Goal: Information Seeking & Learning: Learn about a topic

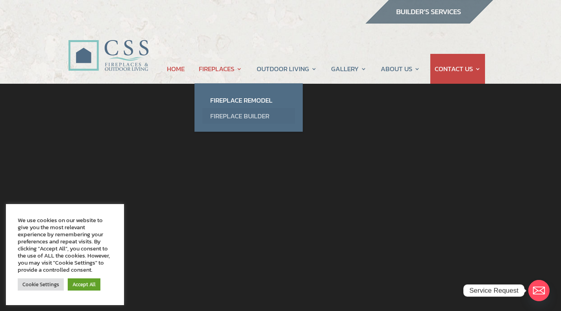
click at [234, 115] on link "Fireplace Builder" at bounding box center [248, 116] width 92 height 16
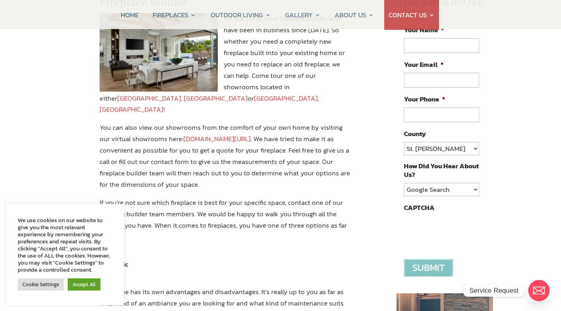
scroll to position [119, 0]
click at [85, 286] on link "Accept All" at bounding box center [84, 285] width 33 height 12
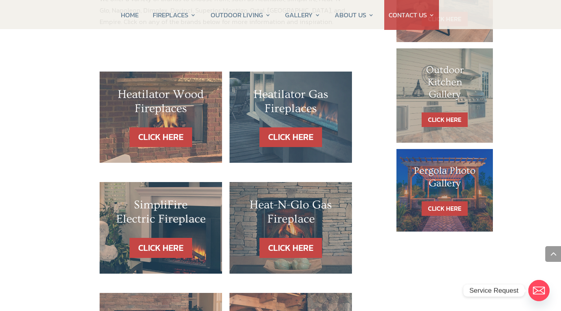
scroll to position [453, 0]
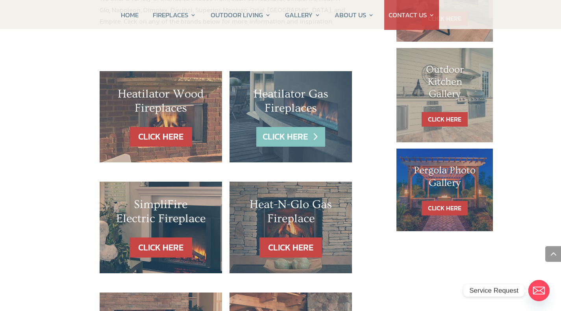
click at [302, 127] on link "CLICK HERE" at bounding box center [290, 137] width 68 height 20
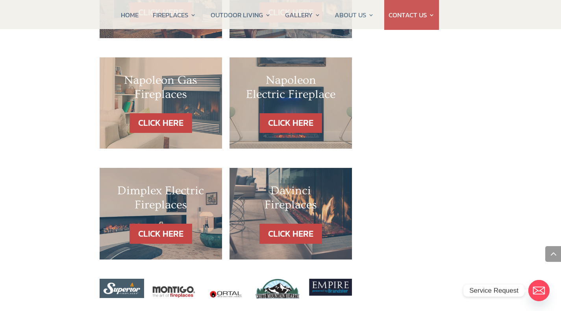
scroll to position [800, 0]
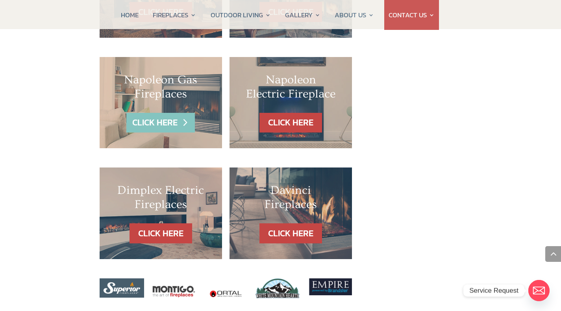
click at [155, 113] on link "CLICK HERE" at bounding box center [160, 123] width 68 height 20
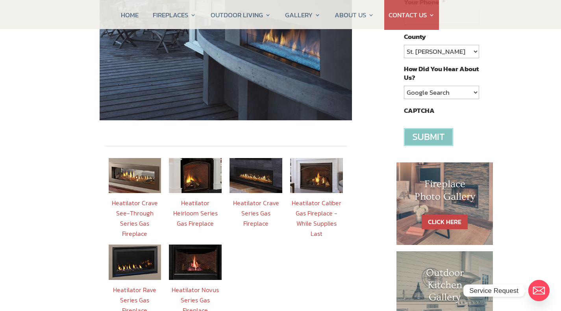
scroll to position [216, 0]
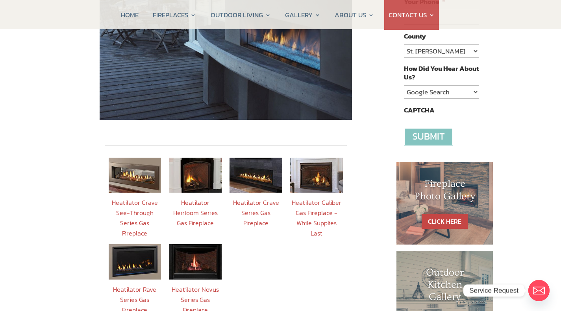
click at [194, 167] on img at bounding box center [195, 175] width 53 height 35
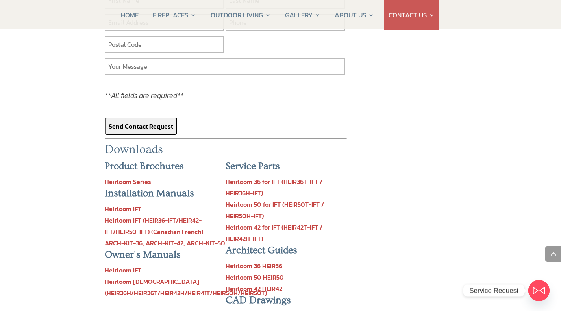
scroll to position [743, 0]
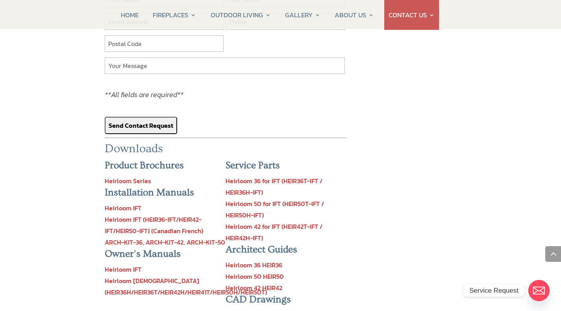
scroll to position [216, 0]
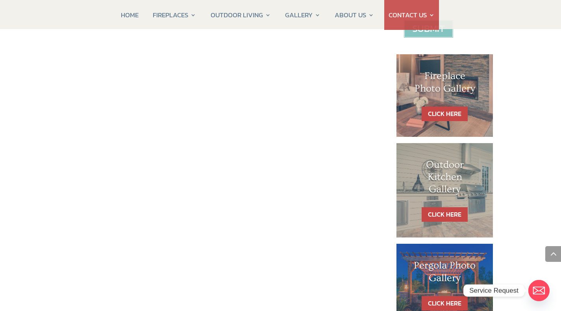
scroll to position [360, 0]
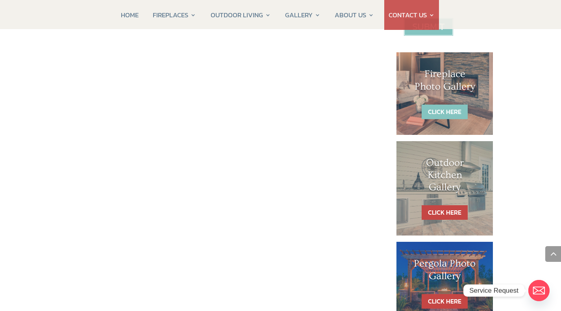
click at [440, 111] on link "CLICK HERE" at bounding box center [445, 112] width 46 height 15
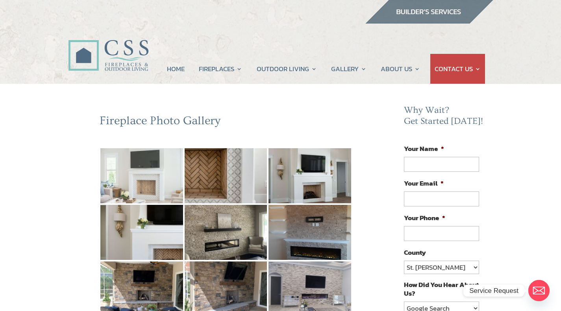
click at [134, 178] on img at bounding box center [141, 175] width 83 height 55
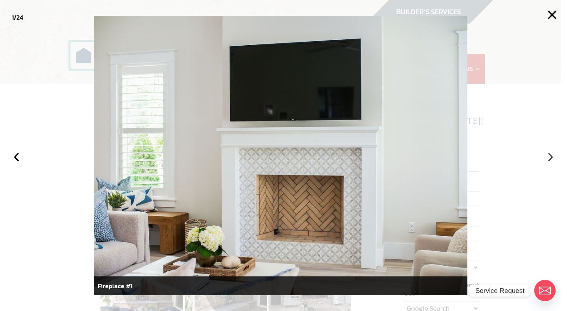
click at [550, 157] on button "›" at bounding box center [550, 155] width 17 height 17
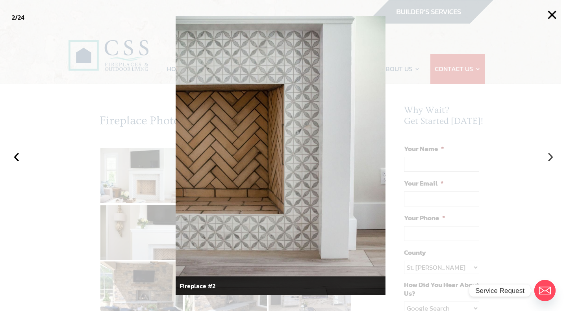
click at [550, 157] on button "›" at bounding box center [550, 155] width 17 height 17
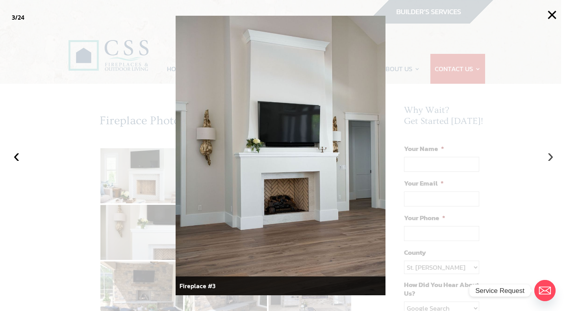
click at [550, 157] on button "›" at bounding box center [550, 155] width 17 height 17
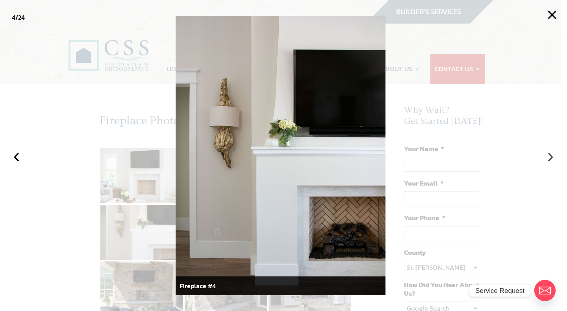
click at [550, 157] on button "›" at bounding box center [550, 155] width 17 height 17
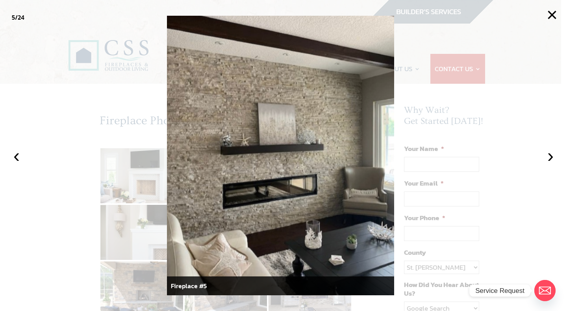
click at [126, 233] on div at bounding box center [283, 155] width 567 height 311
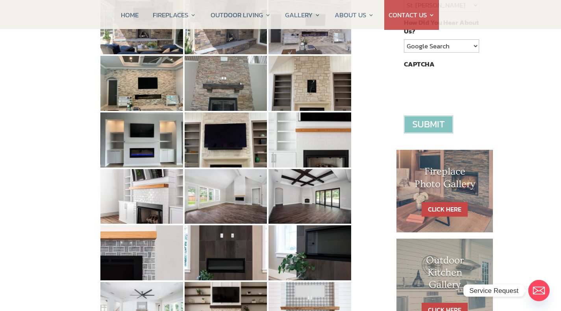
scroll to position [263, 0]
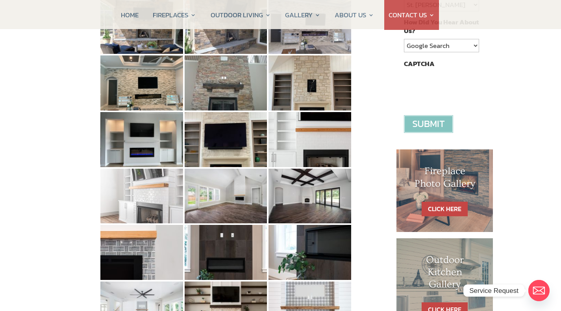
click at [142, 206] on img at bounding box center [141, 196] width 83 height 55
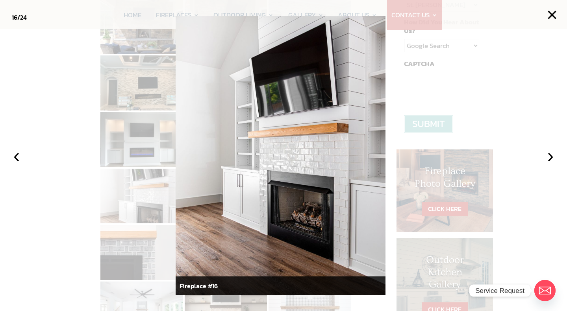
click at [135, 258] on div at bounding box center [283, 155] width 567 height 311
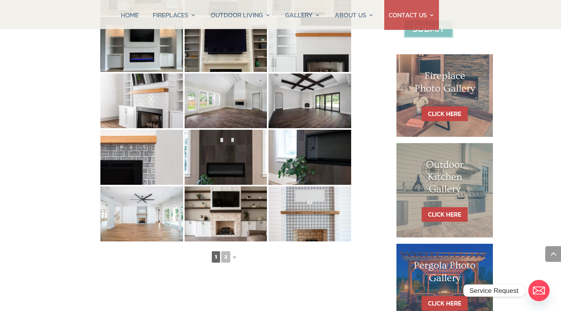
scroll to position [359, 0]
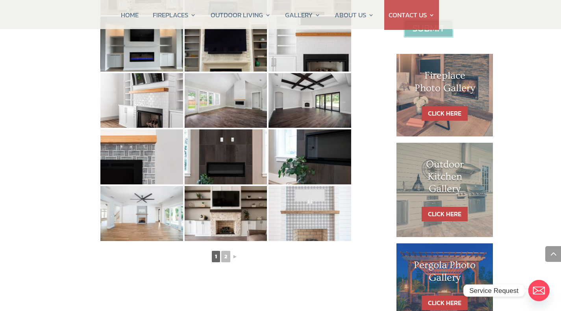
click at [307, 225] on img at bounding box center [309, 213] width 83 height 55
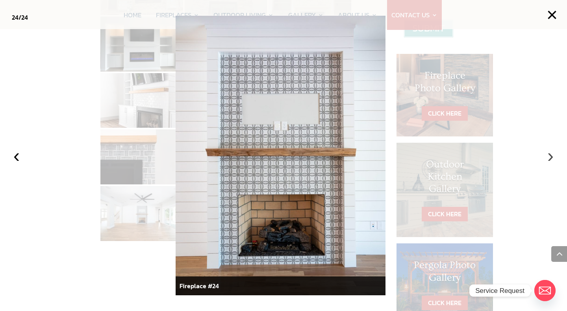
click at [548, 157] on button "›" at bounding box center [550, 155] width 17 height 17
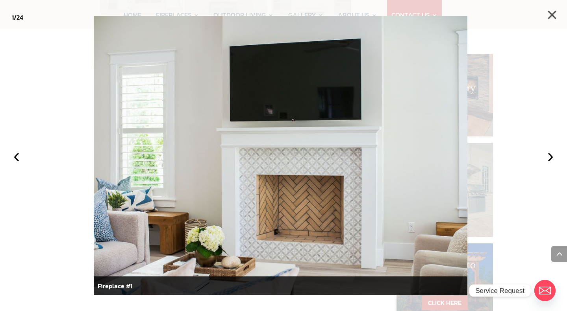
click at [550, 15] on button "×" at bounding box center [551, 14] width 17 height 17
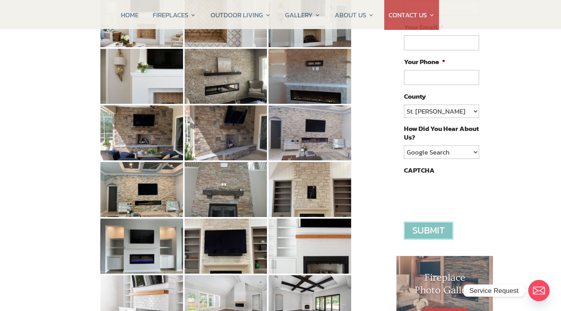
scroll to position [0, 0]
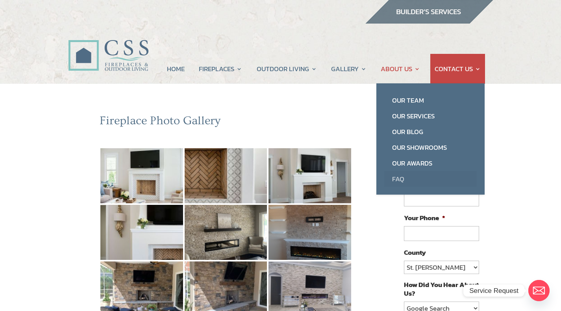
click at [399, 177] on link "FAQ" at bounding box center [430, 179] width 92 height 16
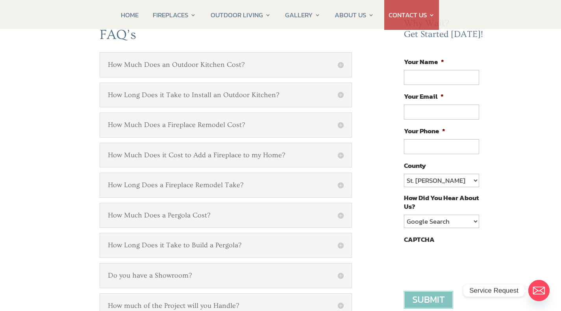
scroll to position [87, 0]
click at [342, 154] on h5 "How Much Does it Cost to Add a Fireplace to my Home?" at bounding box center [226, 155] width 236 height 9
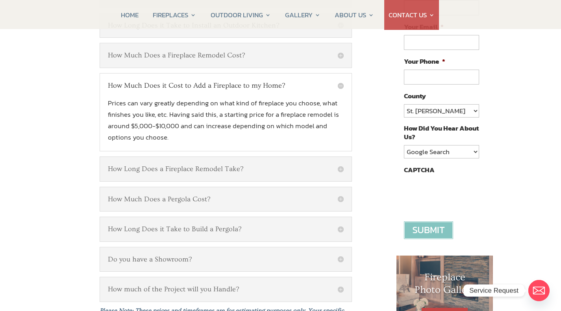
scroll to position [157, 0]
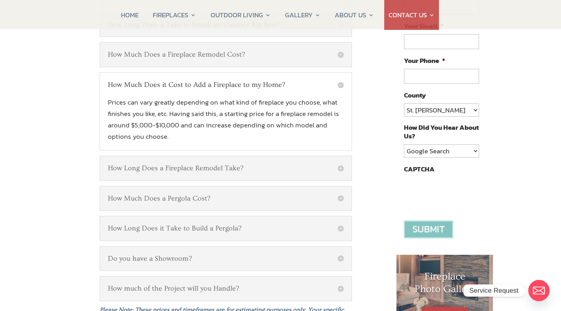
click at [340, 169] on h5 "How Long Does a Fireplace Remodel Take?" at bounding box center [226, 168] width 236 height 9
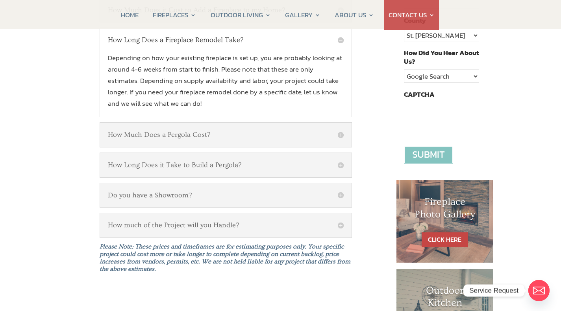
scroll to position [233, 0]
click at [339, 222] on h5 "How much of the Project will you Handle?" at bounding box center [226, 224] width 236 height 9
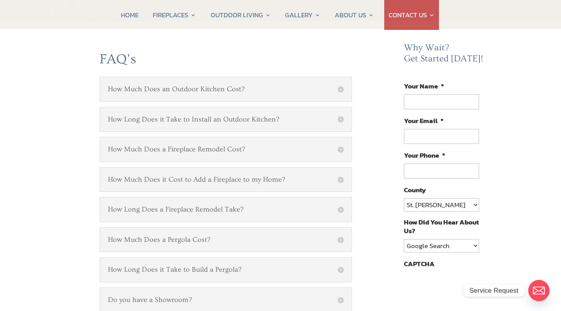
scroll to position [64, 0]
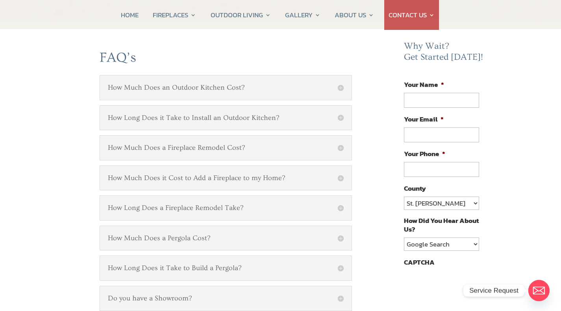
click at [342, 179] on h5 "How Much Does it Cost to Add a Fireplace to my Home?" at bounding box center [226, 178] width 236 height 9
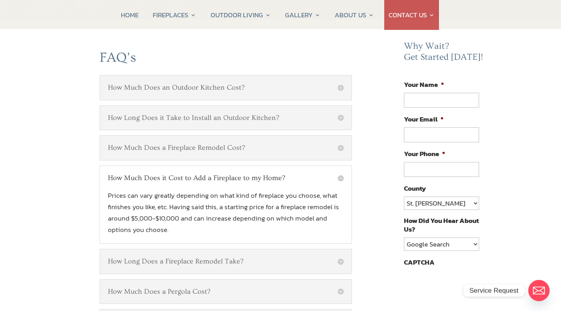
scroll to position [0, 0]
